Goal: Ask a question

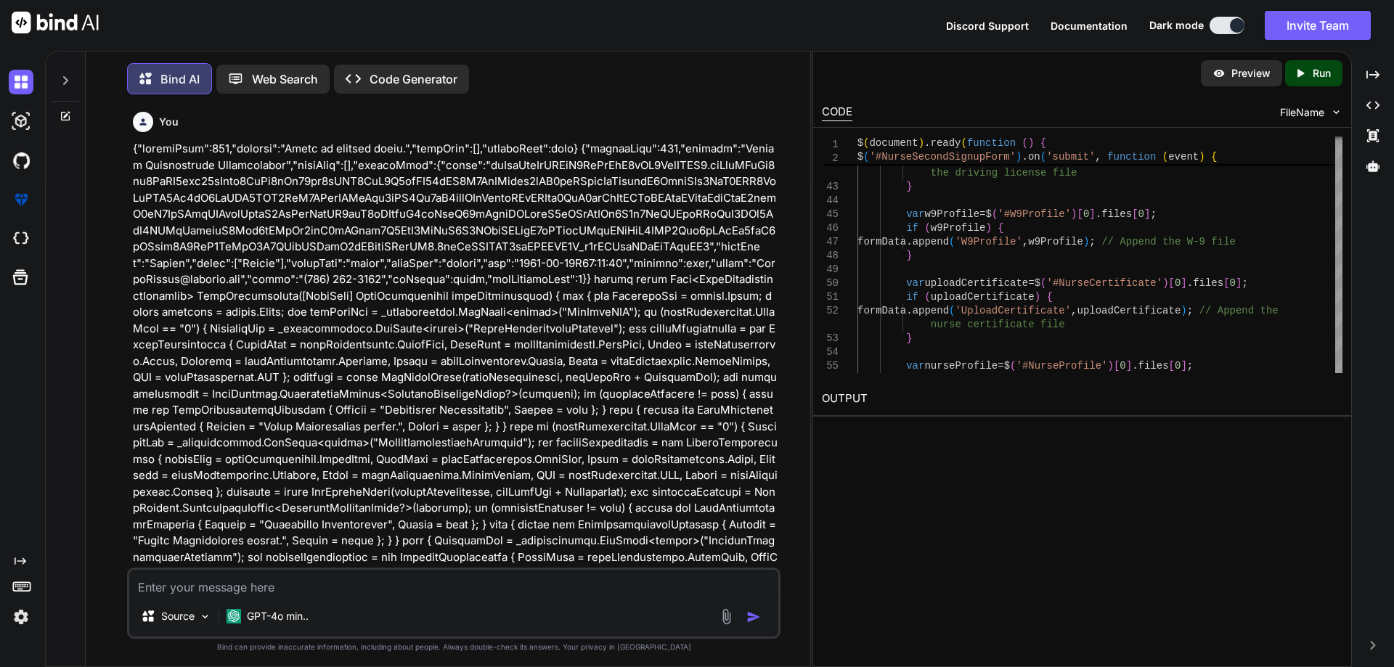
scroll to position [1, 0]
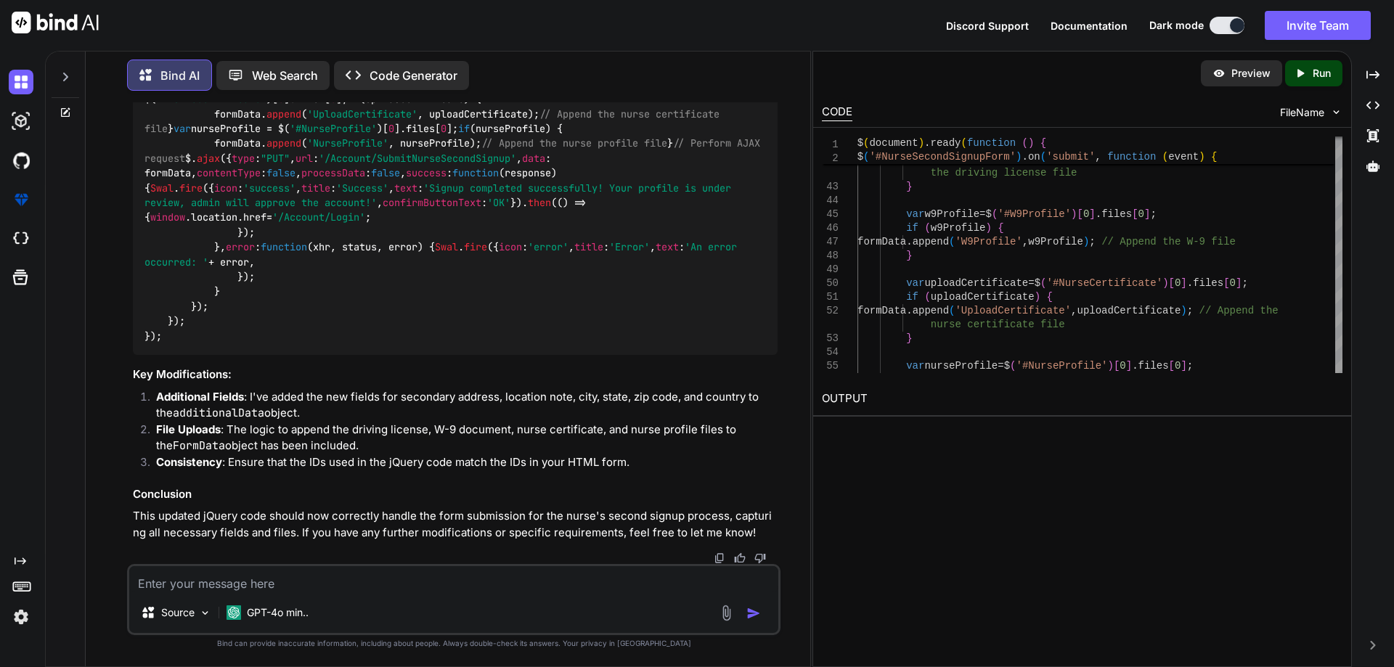
click at [289, 587] on textarea at bounding box center [453, 579] width 649 height 26
paste textarea "$('#NurseSecondSignupForm').on('submit', function (event) { event.preventDefaul…"
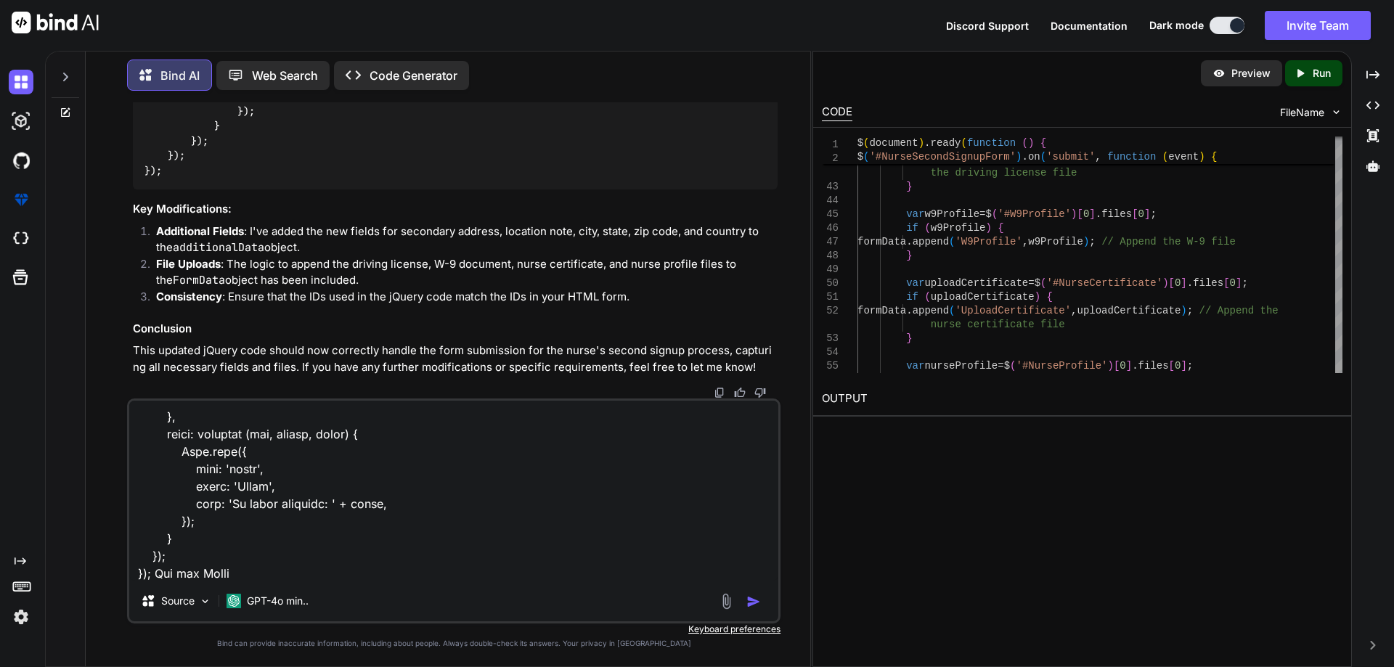
type textarea "$('#NurseSecondSignupForm').on('submit', function (event) { event.preventDefaul…"
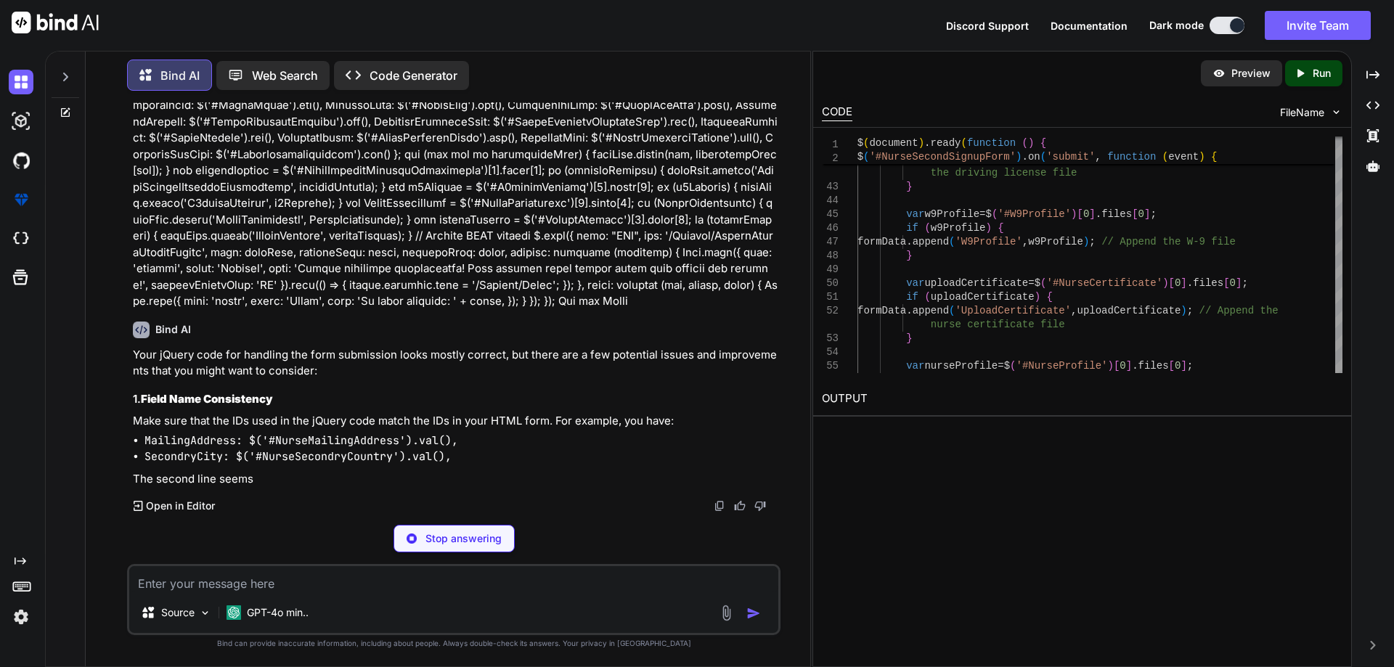
scroll to position [20139, 0]
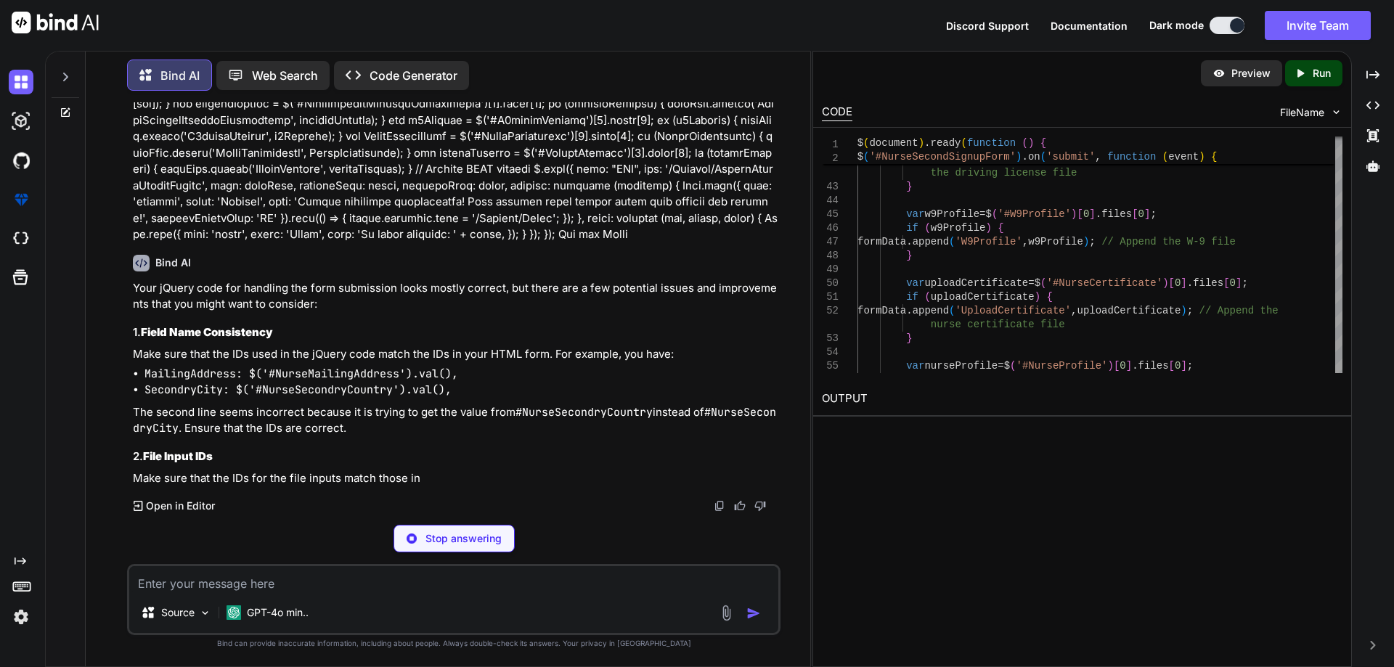
click at [327, 397] on code "SecondryCity: $('#NurseSecondryCountry').val()," at bounding box center [298, 390] width 307 height 15
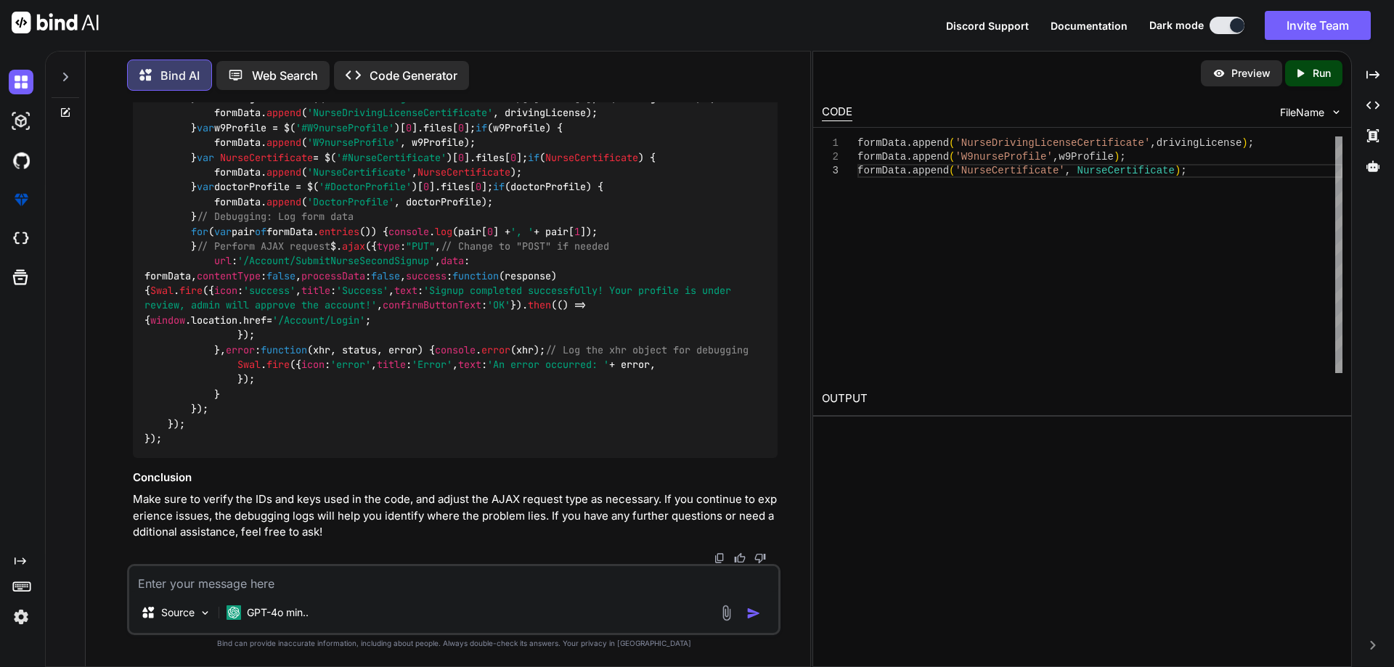
scroll to position [20677, 0]
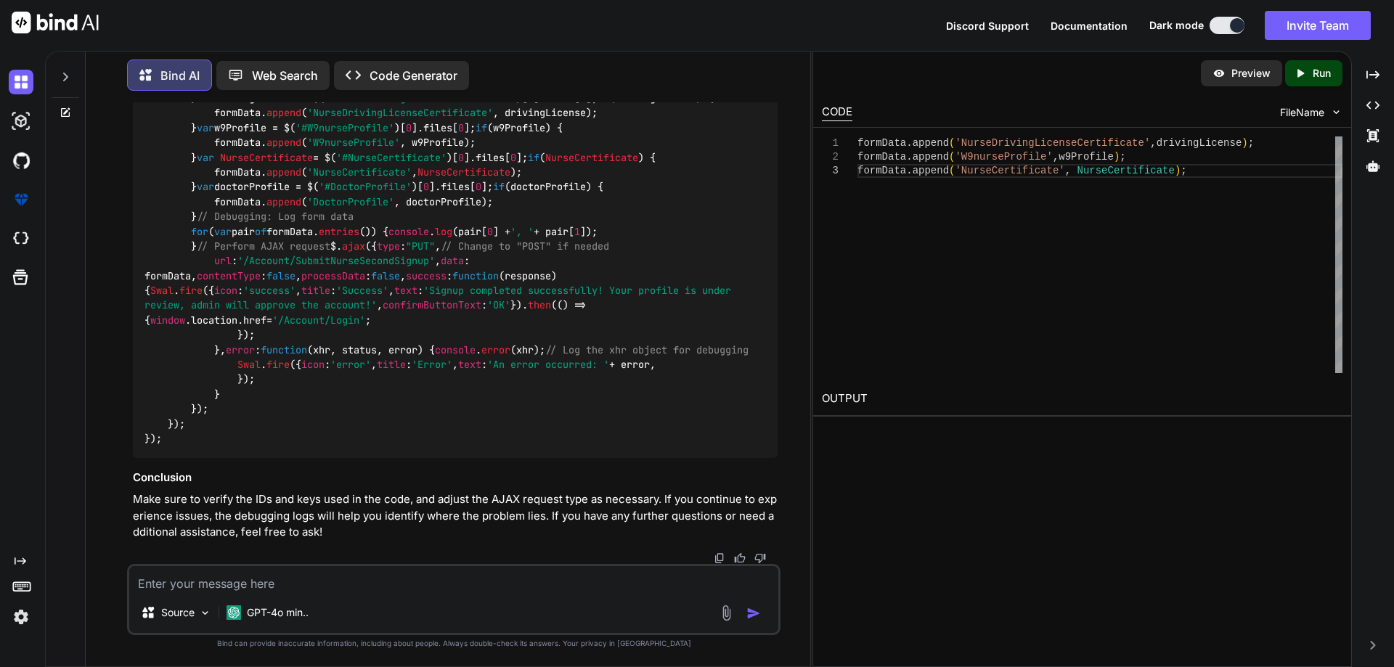
scroll to position [21075, 0]
